Goal: Obtain resource: Obtain resource

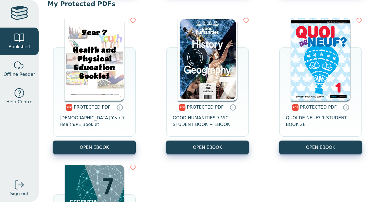
scroll to position [217, 0]
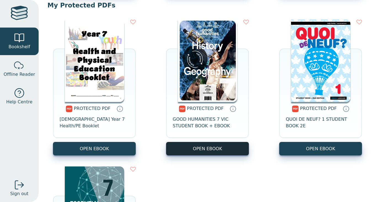
click at [220, 148] on link "OPEN EBOOK" at bounding box center [207, 149] width 83 height 14
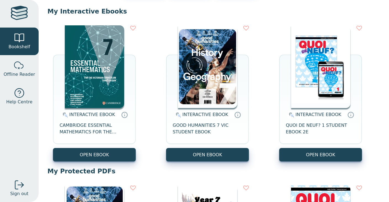
scroll to position [64, 0]
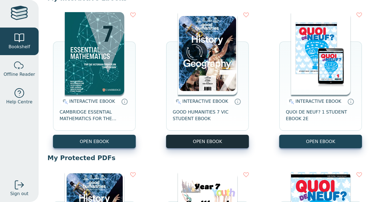
click at [197, 140] on button "OPEN EBOOK" at bounding box center [207, 142] width 83 height 14
